Goal: Complete application form

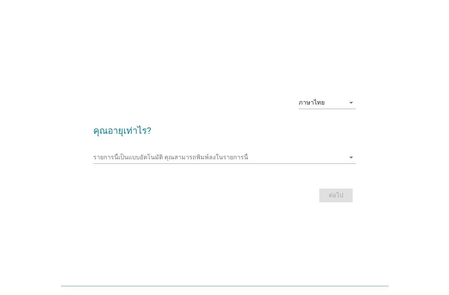
click at [340, 109] on div "ภาษาไทย" at bounding box center [321, 103] width 46 height 12
click at [219, 76] on div "ภาษาไทย arrow_drop_down คุณอายุเท่าไร? รายการนี้เป็นแบบอัตโนมัติ [PERSON_NAME]พ…" at bounding box center [224, 147] width 449 height 295
click at [350, 162] on icon "arrow_drop_down" at bounding box center [350, 157] width 9 height 9
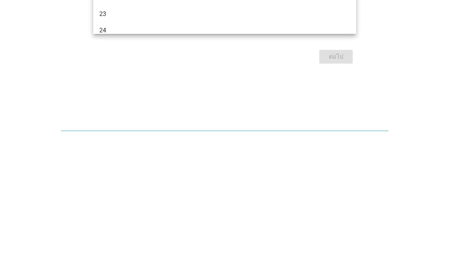
type input "L"
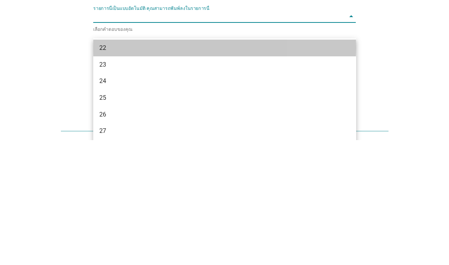
scroll to position [69, 0]
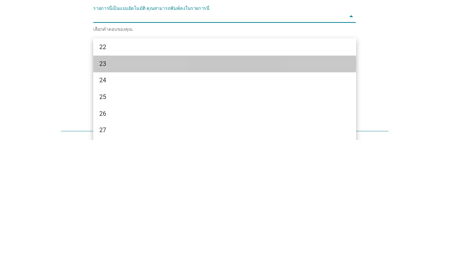
click at [117, 184] on div "23" at bounding box center [214, 188] width 230 height 9
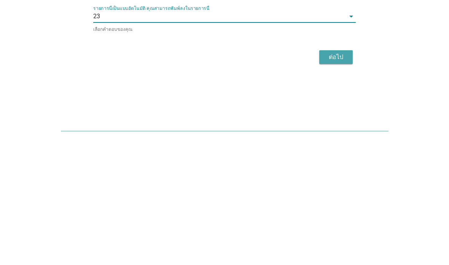
click at [339, 175] on button "ต่อไป" at bounding box center [335, 182] width 33 height 14
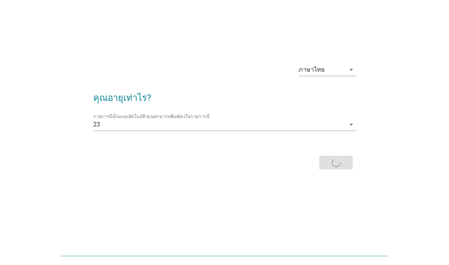
scroll to position [0, 0]
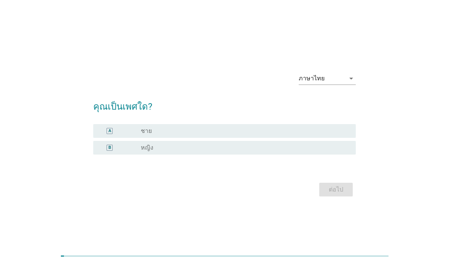
click at [116, 151] on div "B" at bounding box center [109, 148] width 21 height 8
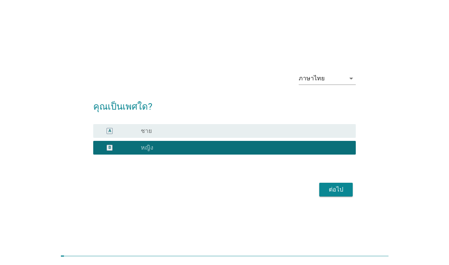
click at [338, 194] on div "ต่อไป" at bounding box center [335, 189] width 21 height 9
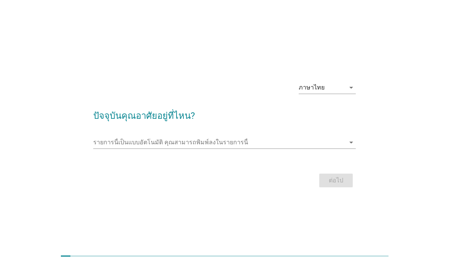
click at [351, 147] on icon "arrow_drop_down" at bounding box center [350, 142] width 9 height 9
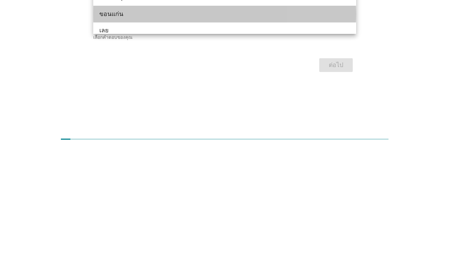
click at [102, 126] on div "ขอนแก่น" at bounding box center [214, 130] width 230 height 9
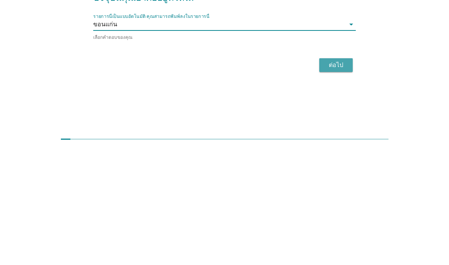
click at [334, 177] on div "ต่อไป" at bounding box center [335, 181] width 21 height 9
